Goal: Task Accomplishment & Management: Use online tool/utility

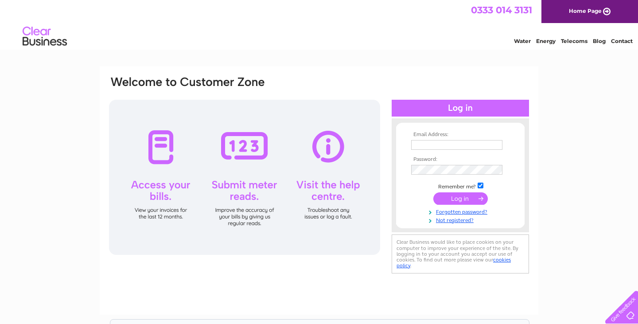
type input "npvintageteaemporium@gmail.com"
click at [460, 197] on input "submit" at bounding box center [460, 198] width 55 height 12
click at [451, 202] on input "submit" at bounding box center [460, 198] width 55 height 12
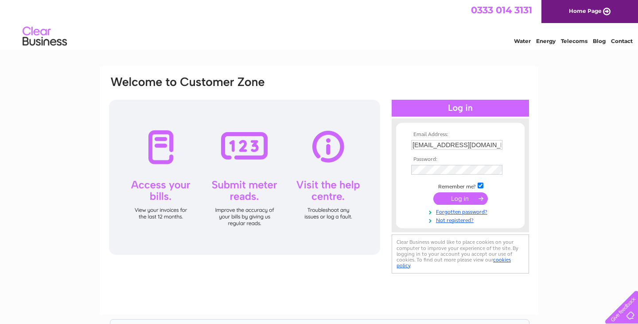
click at [472, 194] on input "submit" at bounding box center [460, 198] width 55 height 12
click at [486, 198] on input "submit" at bounding box center [460, 198] width 55 height 12
click at [487, 199] on input "submit" at bounding box center [460, 198] width 55 height 12
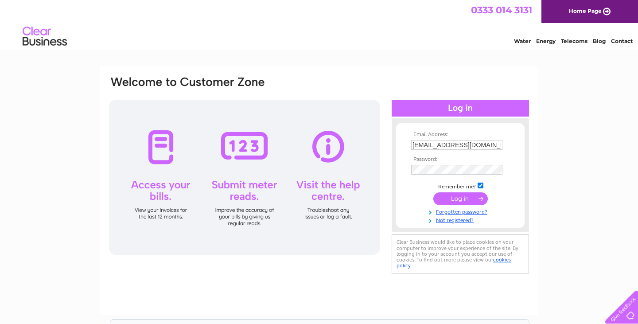
click at [487, 199] on input "submit" at bounding box center [460, 198] width 55 height 12
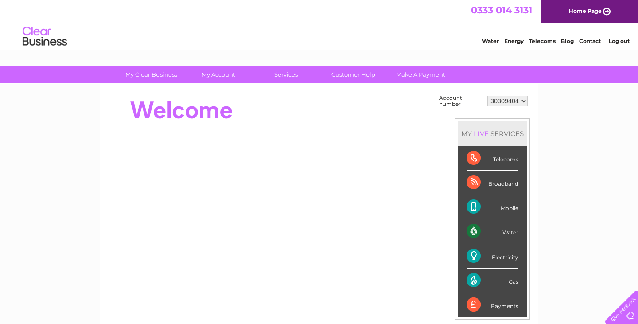
click at [488, 39] on link "Water" at bounding box center [490, 41] width 17 height 7
click at [505, 101] on select "30309404" at bounding box center [508, 101] width 40 height 11
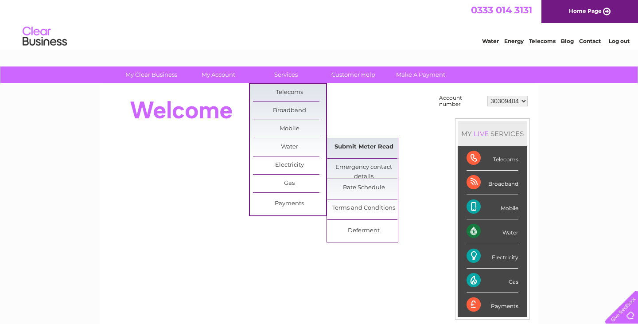
click at [353, 144] on link "Submit Meter Read" at bounding box center [364, 147] width 73 height 18
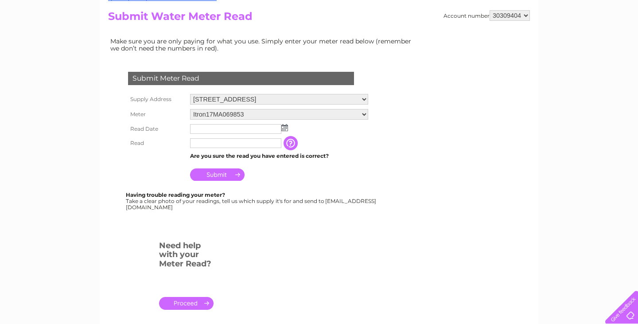
scroll to position [147, 0]
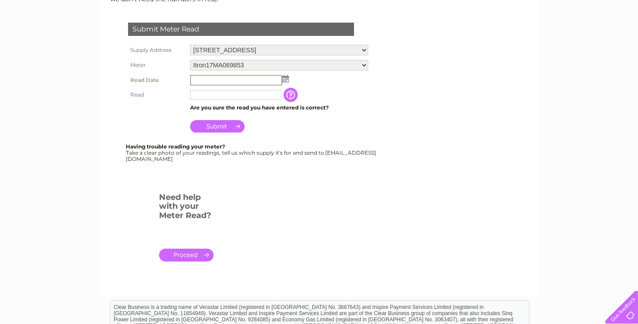
click at [204, 85] on input "text" at bounding box center [236, 80] width 92 height 11
click at [287, 78] on img at bounding box center [285, 78] width 7 height 7
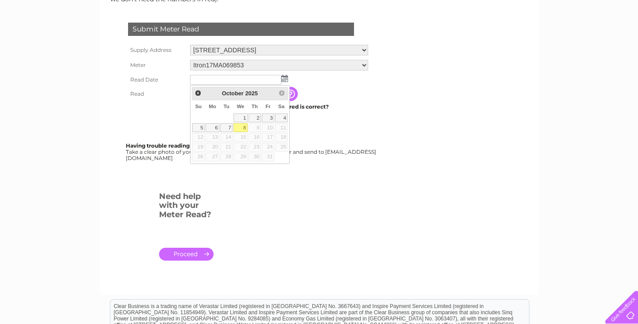
click at [243, 131] on link "8" at bounding box center [241, 127] width 14 height 9
type input "2025/10/08"
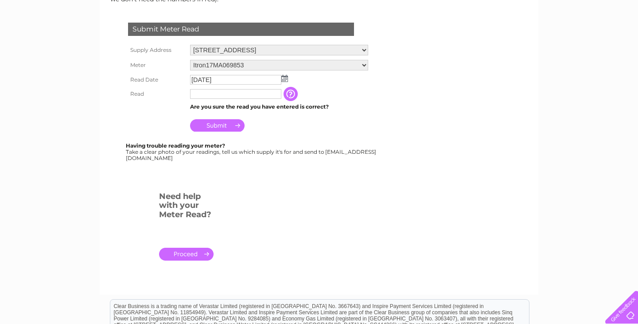
click at [236, 94] on input "text" at bounding box center [235, 94] width 91 height 10
click at [236, 94] on input "text" at bounding box center [236, 94] width 92 height 11
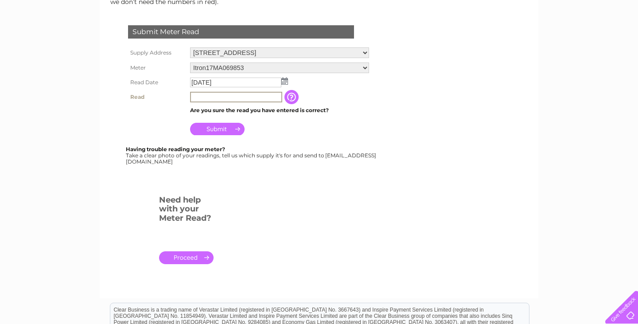
scroll to position [147, 0]
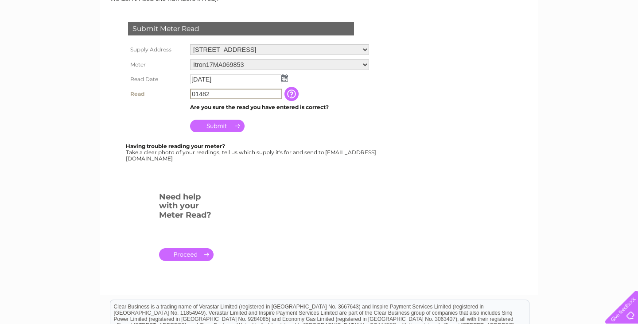
type input "01482"
click at [213, 125] on input "Submit" at bounding box center [217, 125] width 55 height 12
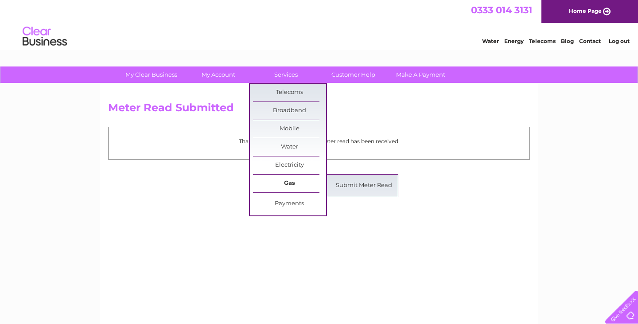
click at [291, 177] on link "Gas" at bounding box center [289, 184] width 73 height 18
click at [358, 181] on link "Submit Meter Read" at bounding box center [364, 186] width 73 height 18
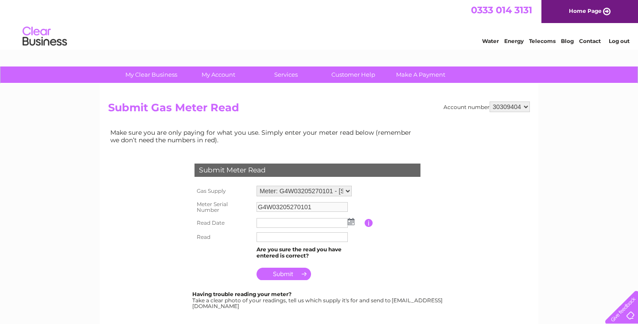
click at [288, 227] on input "text" at bounding box center [302, 223] width 91 height 10
click at [287, 224] on input "text" at bounding box center [303, 223] width 92 height 11
click at [354, 225] on td at bounding box center [309, 223] width 110 height 15
click at [353, 223] on img at bounding box center [351, 221] width 7 height 7
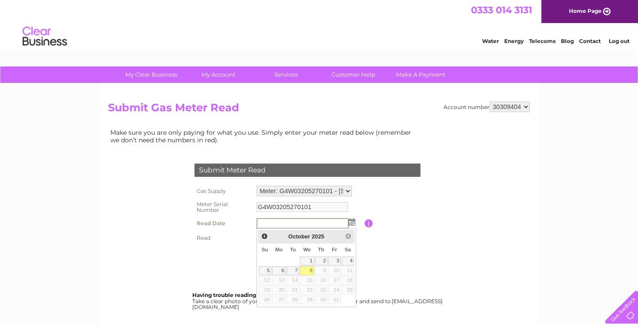
click at [307, 271] on link "8" at bounding box center [307, 270] width 14 height 9
type input "2025/10/08"
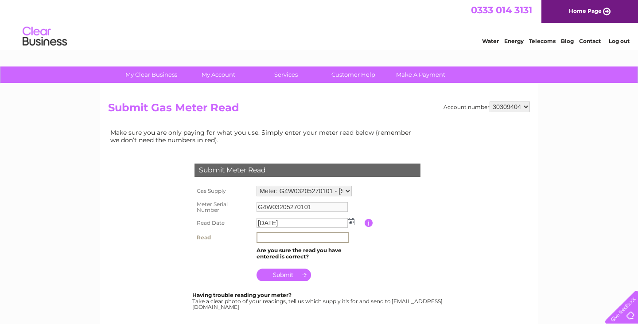
click at [284, 239] on input "text" at bounding box center [303, 237] width 92 height 11
type input "36182"
click at [287, 278] on input "submit" at bounding box center [284, 275] width 55 height 12
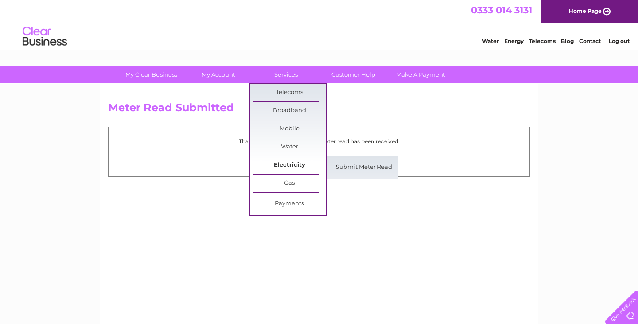
click at [286, 166] on link "Electricity" at bounding box center [289, 165] width 73 height 18
click at [347, 165] on link "Submit Meter Read" at bounding box center [364, 168] width 73 height 18
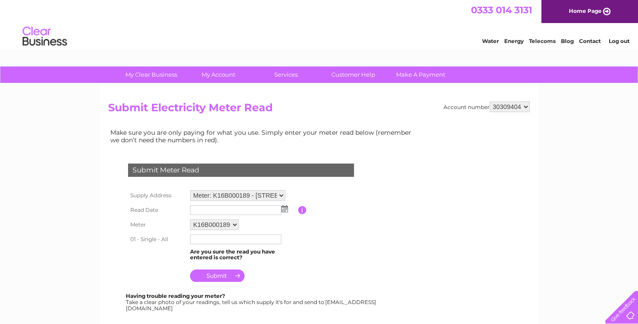
click at [286, 208] on img at bounding box center [284, 208] width 7 height 7
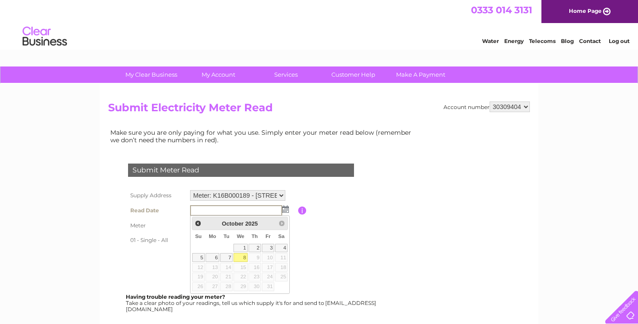
click at [243, 259] on link "8" at bounding box center [241, 257] width 14 height 9
type input "[DATE]"
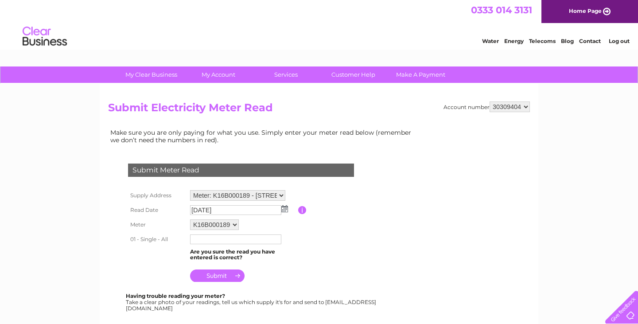
click at [223, 238] on input "text" at bounding box center [235, 239] width 91 height 10
type input "150514"
click at [220, 282] on td at bounding box center [243, 274] width 110 height 21
click at [220, 281] on input "submit" at bounding box center [217, 275] width 55 height 12
